Goal: Book appointment/travel/reservation

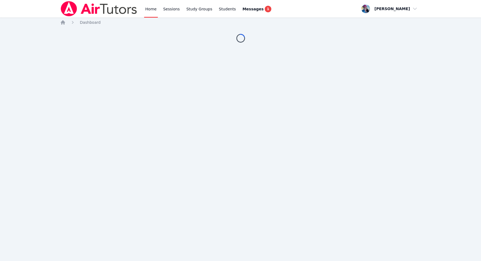
click at [132, 12] on img at bounding box center [98, 8] width 77 height 15
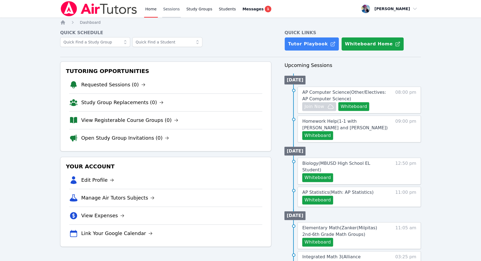
click at [176, 10] on link "Sessions" at bounding box center [171, 8] width 19 height 17
click at [200, 6] on link "Study Groups" at bounding box center [199, 8] width 28 height 17
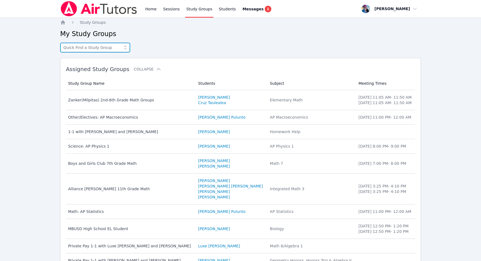
click at [112, 47] on input "text" at bounding box center [95, 48] width 70 height 10
type input "daws"
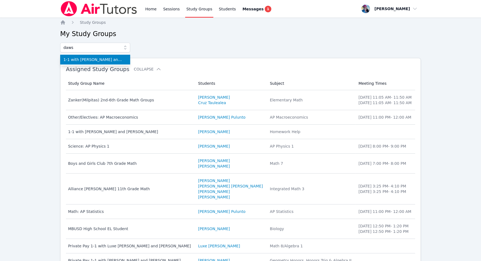
click at [112, 59] on span "1-1 with Dawson Cabrera and Megan Nepshinsky" at bounding box center [94, 59] width 63 height 5
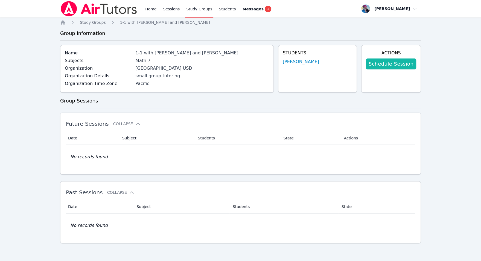
click at [401, 65] on link "Schedule Session" at bounding box center [391, 64] width 50 height 11
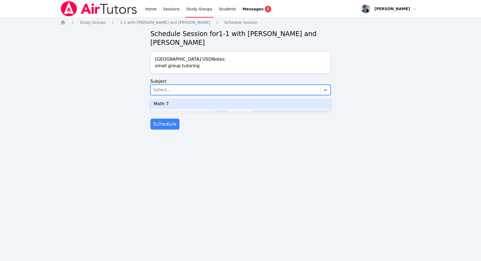
click at [230, 90] on div "Select..." at bounding box center [236, 90] width 170 height 10
click at [225, 98] on div "Math 7" at bounding box center [240, 103] width 180 height 13
click at [223, 101] on div "Math 7" at bounding box center [240, 103] width 180 height 11
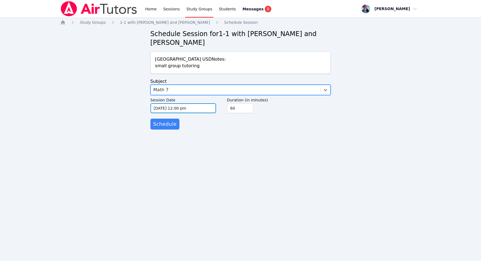
click at [195, 110] on input "10/13/2025 12:00 pm" at bounding box center [183, 108] width 66 height 10
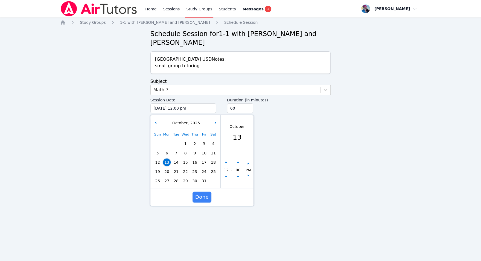
click at [185, 171] on span "22" at bounding box center [186, 172] width 8 height 8
click at [226, 162] on button "button" at bounding box center [225, 162] width 5 height 5
type input "10/22/2025 01:00 pm"
type input "01"
click at [226, 162] on button "button" at bounding box center [225, 162] width 5 height 5
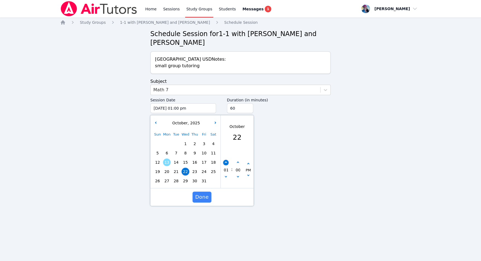
type input "10/22/2025 02:00 pm"
type input "02"
click at [226, 162] on button "button" at bounding box center [225, 162] width 5 height 5
type input "10/22/2025 03:00 pm"
type input "03"
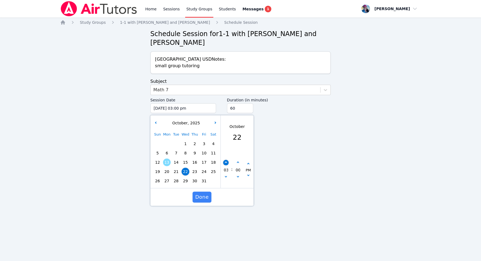
click at [226, 162] on button "button" at bounding box center [225, 162] width 5 height 5
type input "10/22/2025 04:00 pm"
type input "04"
click at [226, 162] on button "button" at bounding box center [225, 162] width 5 height 5
type input "10/22/2025 05:00 pm"
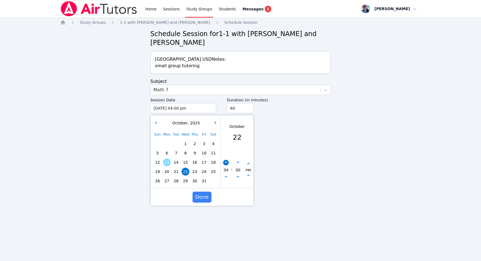
type input "05"
click at [226, 162] on button "button" at bounding box center [225, 162] width 5 height 5
type input "10/22/2025 06:00 pm"
type input "06"
click at [226, 162] on button "button" at bounding box center [225, 162] width 5 height 5
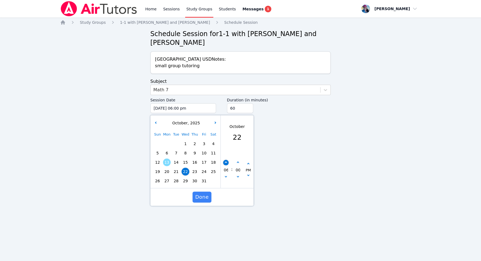
type input "10/22/2025 07:00 pm"
type input "07"
click at [225, 159] on div "07 : 00 PM" at bounding box center [237, 170] width 33 height 36
click at [225, 160] on button "button" at bounding box center [225, 162] width 5 height 5
type input "10/22/2025 08:00 pm"
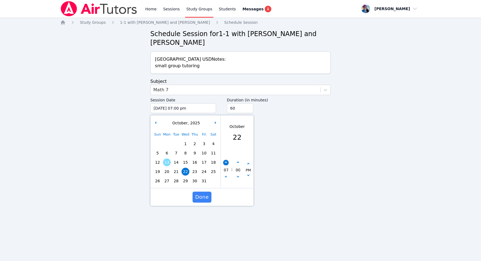
type input "08"
click at [237, 162] on button "button" at bounding box center [237, 162] width 5 height 5
type input "10/22/2025 08:05 pm"
type input "05"
click at [237, 162] on button "button" at bounding box center [237, 162] width 5 height 5
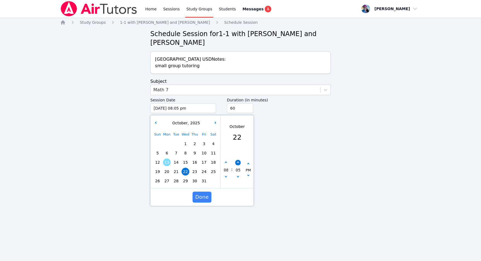
type input "10/22/2025 08:10 pm"
type input "10"
click at [237, 162] on button "button" at bounding box center [237, 162] width 5 height 5
type input "10/22/2025 08:15 pm"
type input "15"
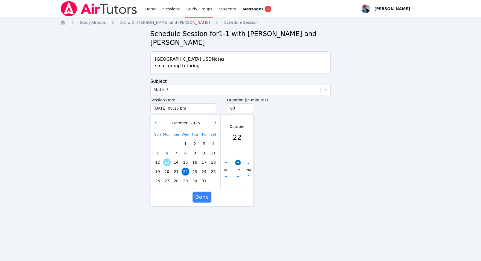
click at [237, 162] on button "button" at bounding box center [237, 162] width 5 height 5
type input "10/22/2025 08:20 pm"
type input "20"
click at [237, 162] on button "button" at bounding box center [237, 162] width 5 height 5
type input "10/22/2025 08:25 pm"
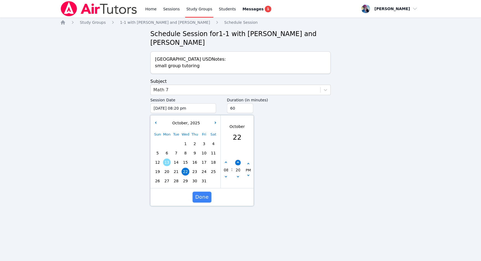
type input "25"
click at [237, 165] on button "button" at bounding box center [237, 162] width 5 height 5
type input "10/22/2025 08:30 pm"
type input "30"
click at [201, 196] on span "Done" at bounding box center [201, 197] width 13 height 8
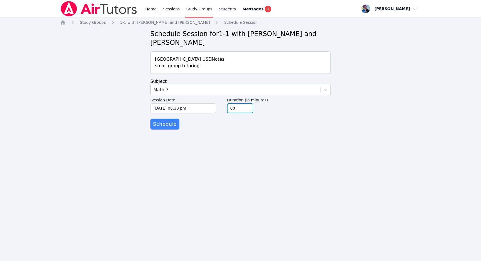
click at [239, 109] on input "60" at bounding box center [240, 108] width 26 height 10
type input "6"
type input "30"
click at [159, 124] on span "Schedule" at bounding box center [165, 124] width 24 height 8
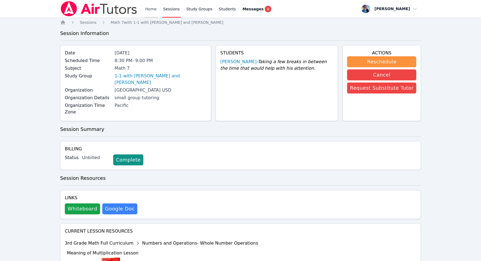
click at [149, 9] on link "Home" at bounding box center [150, 8] width 13 height 17
